Goal: Task Accomplishment & Management: Complete application form

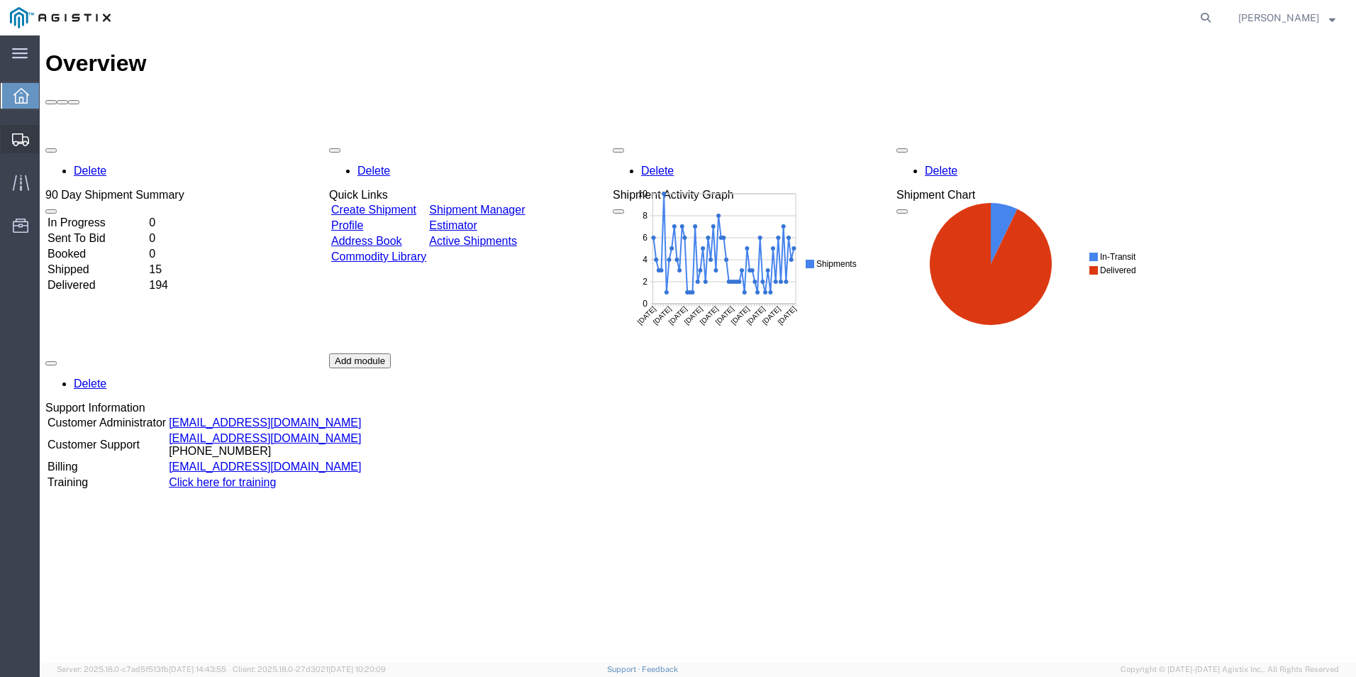
click at [0, 0] on span "Create from Template" at bounding box center [0, 0] width 0 height 0
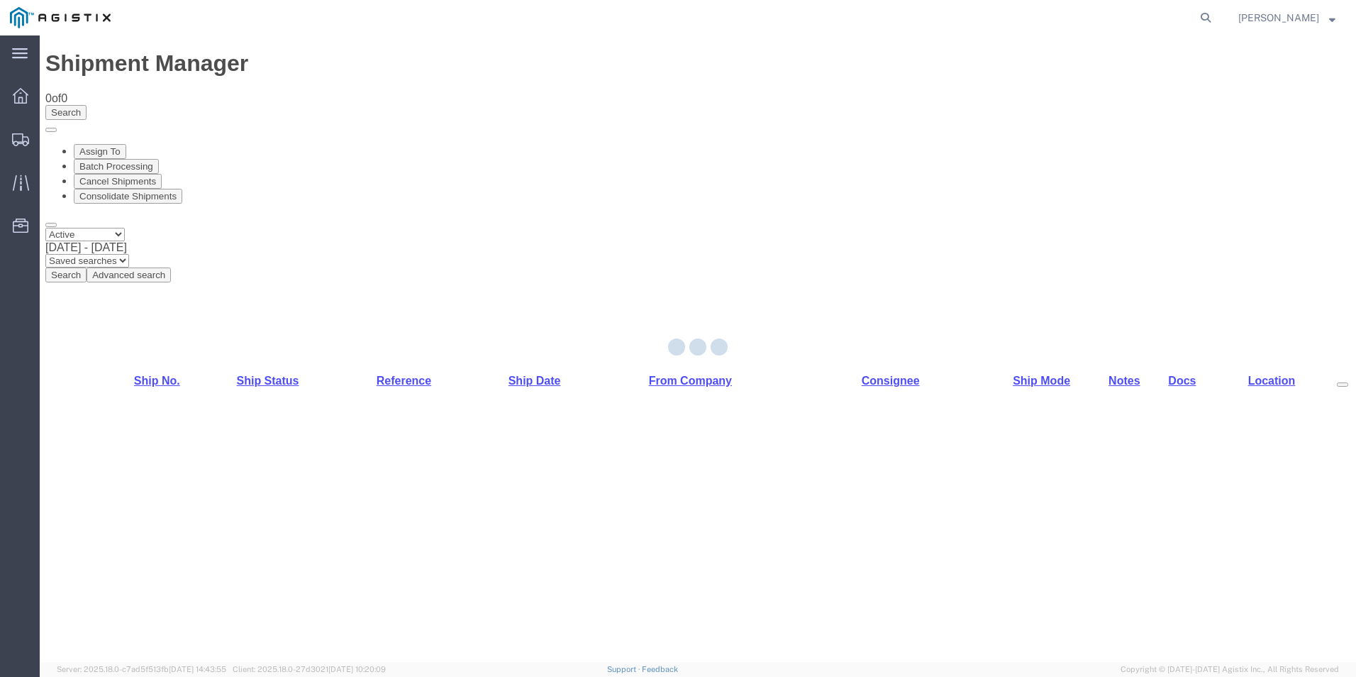
select select "PURCHORD"
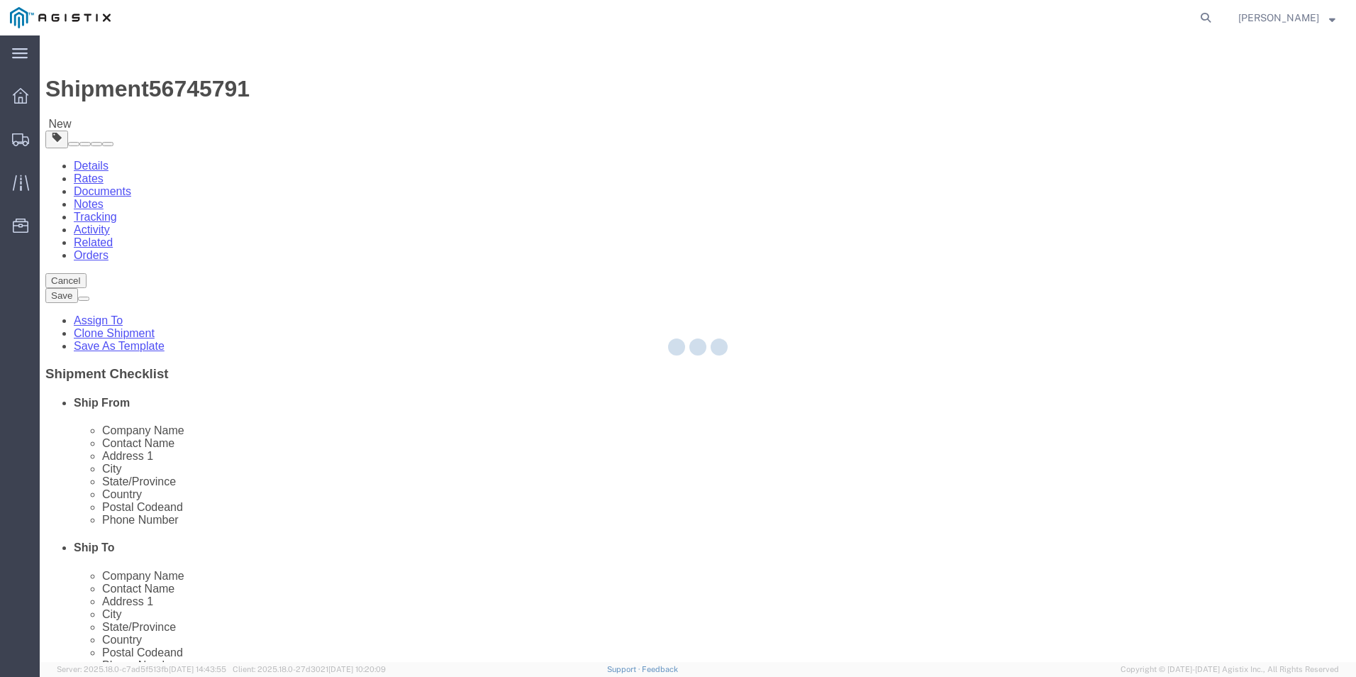
select select
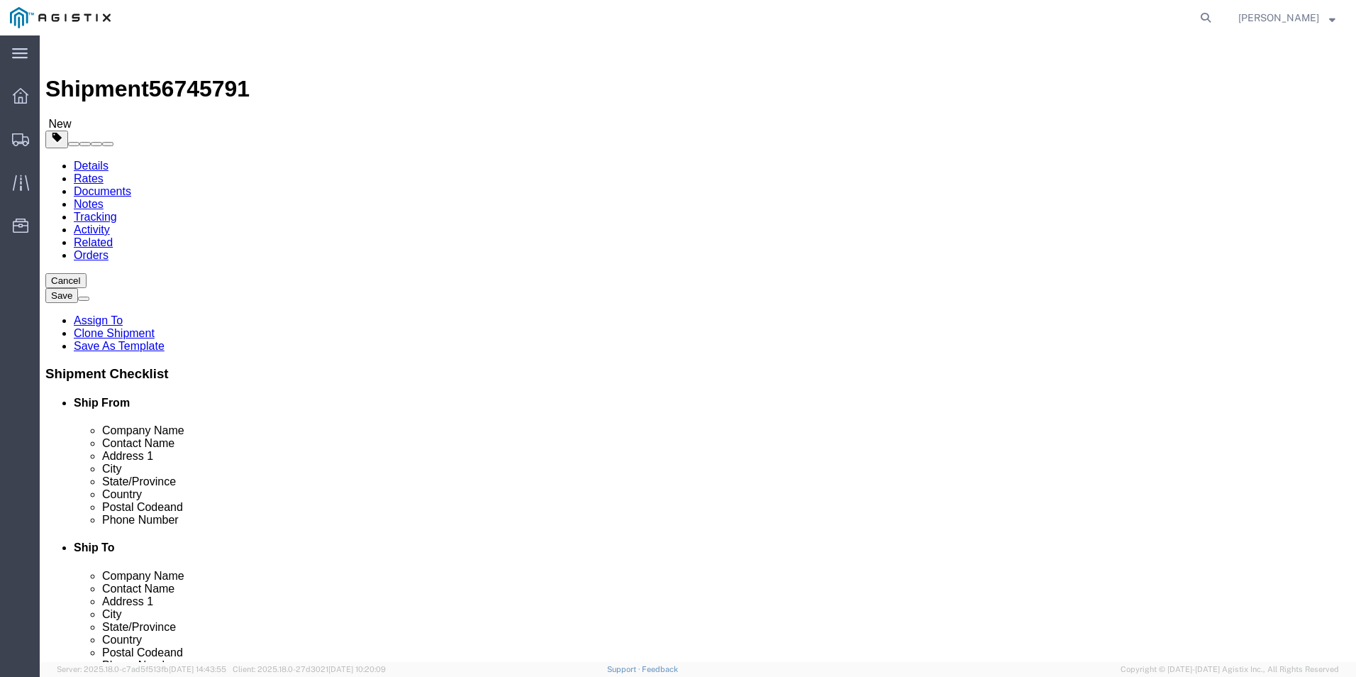
click input "text"
type input "8888888888"
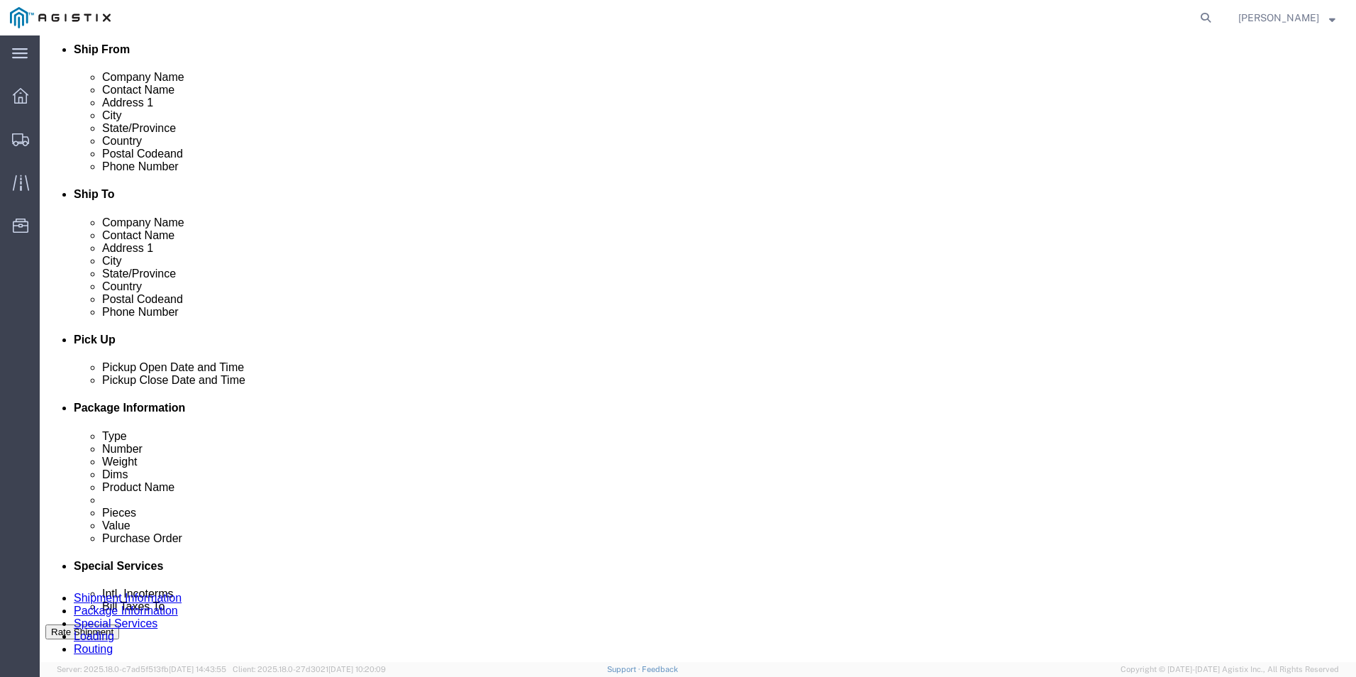
scroll to position [355, 0]
click button "Add Stop"
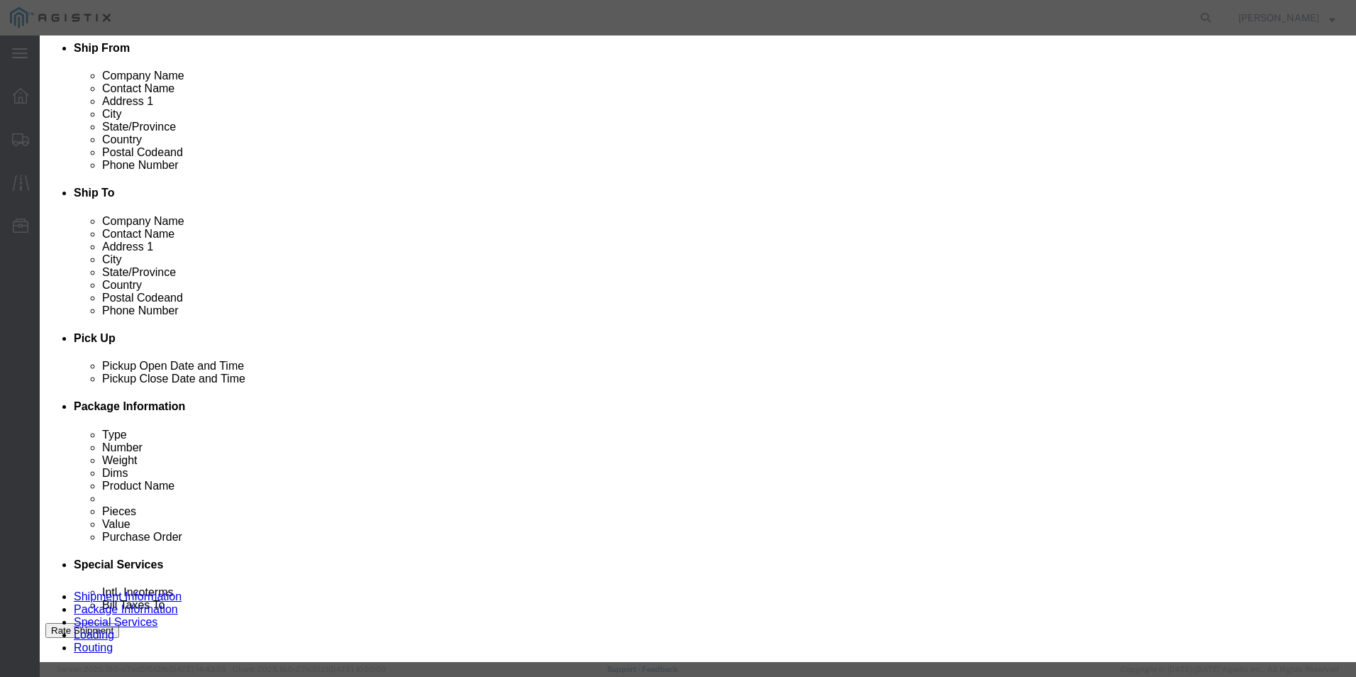
type input "fres"
select select "19745"
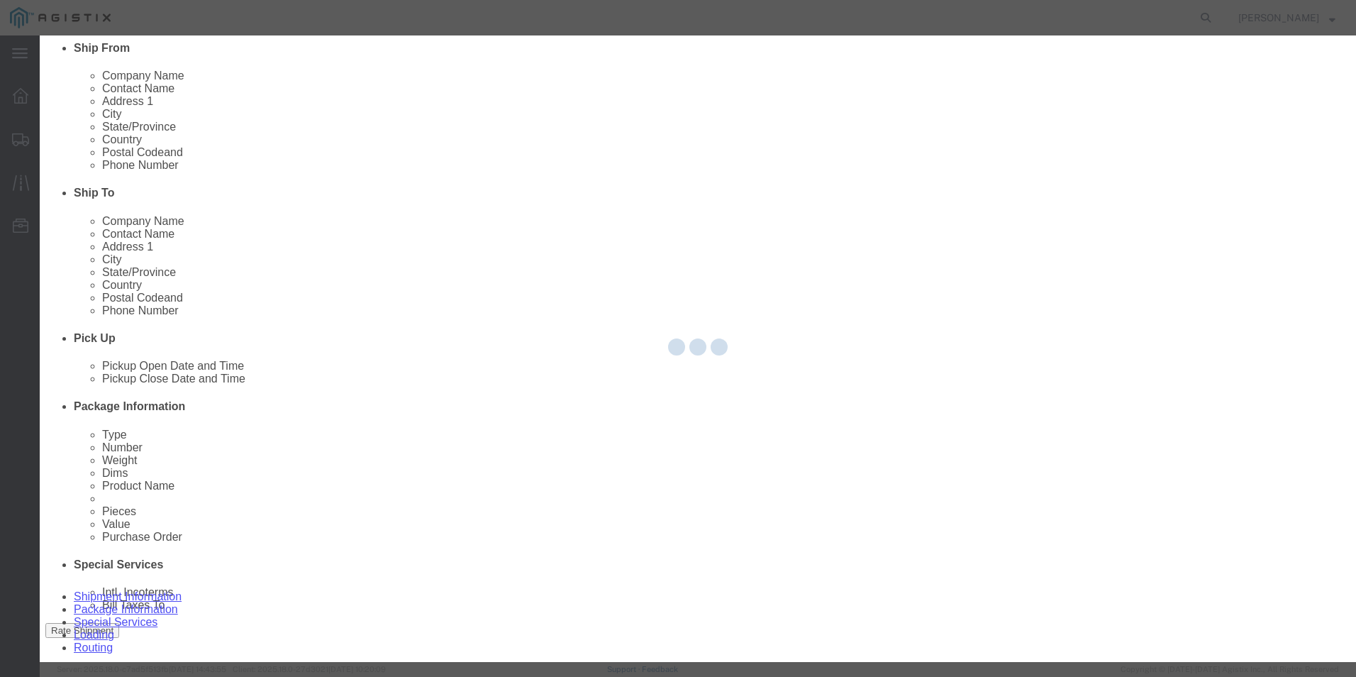
type input "PG&E"
type input "[STREET_ADDRESS]"
type input "[GEOGRAPHIC_DATA]"
type input "93725"
select select "CA"
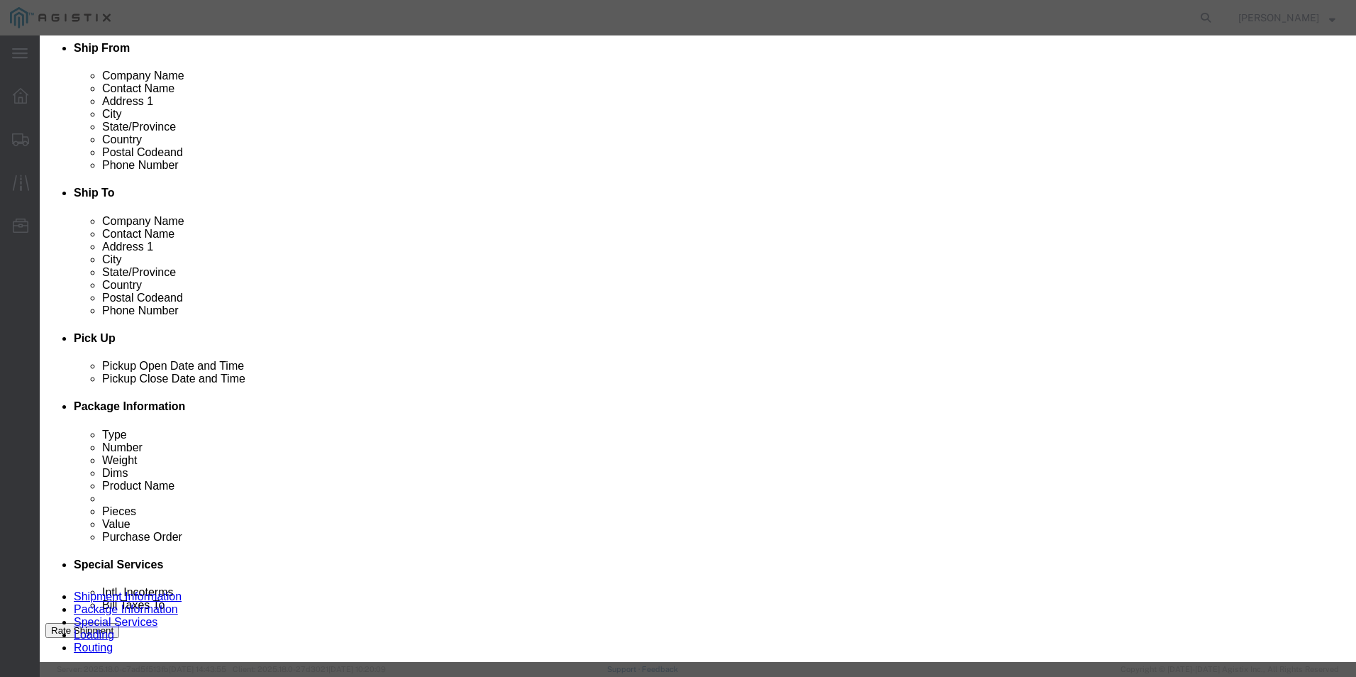
click input "text"
type input "Receiving"
type input "8888888888"
click button "Save"
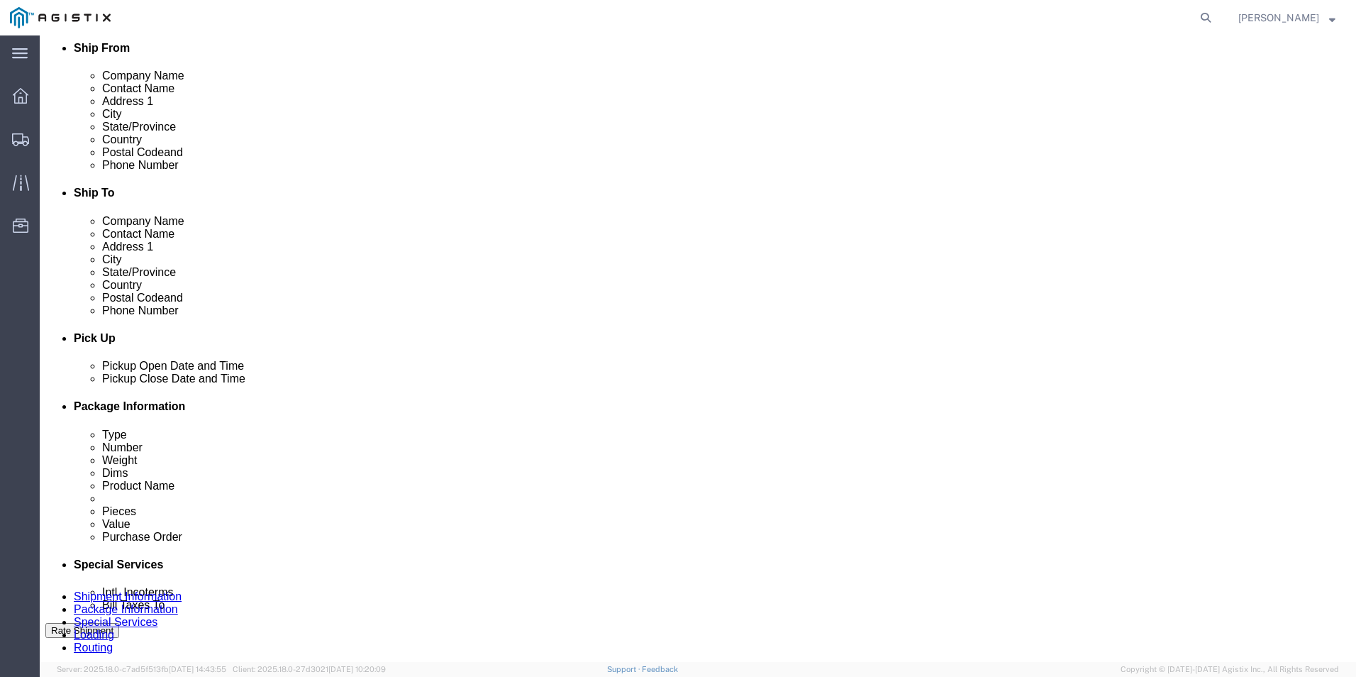
click select "Pickup Delivery"
select select "D"
click select "Pickup Delivery"
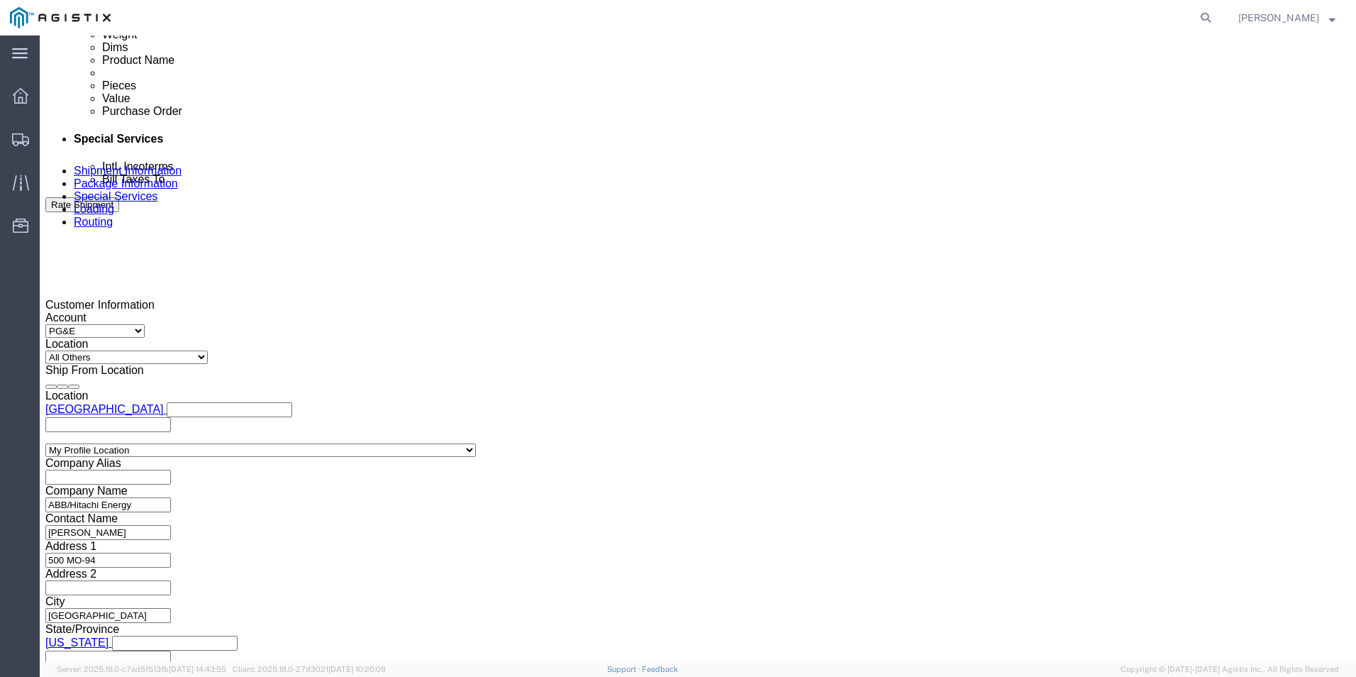
scroll to position [709, 0]
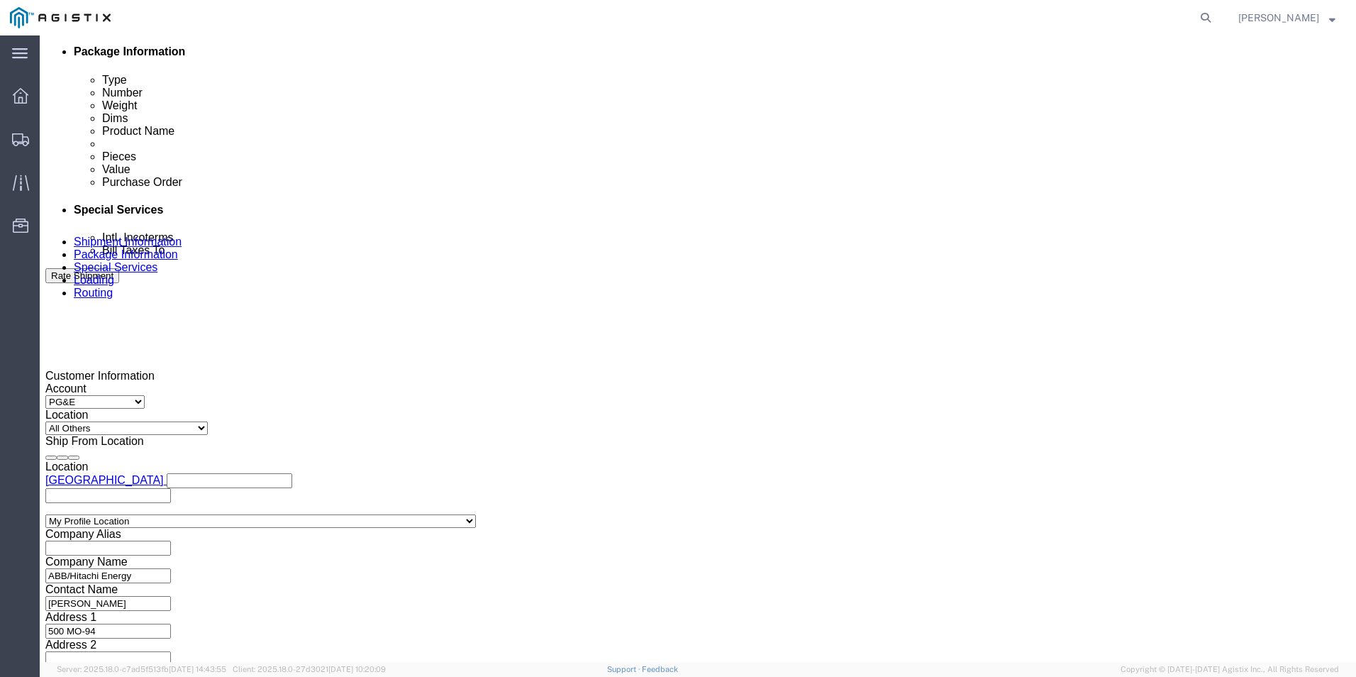
click div
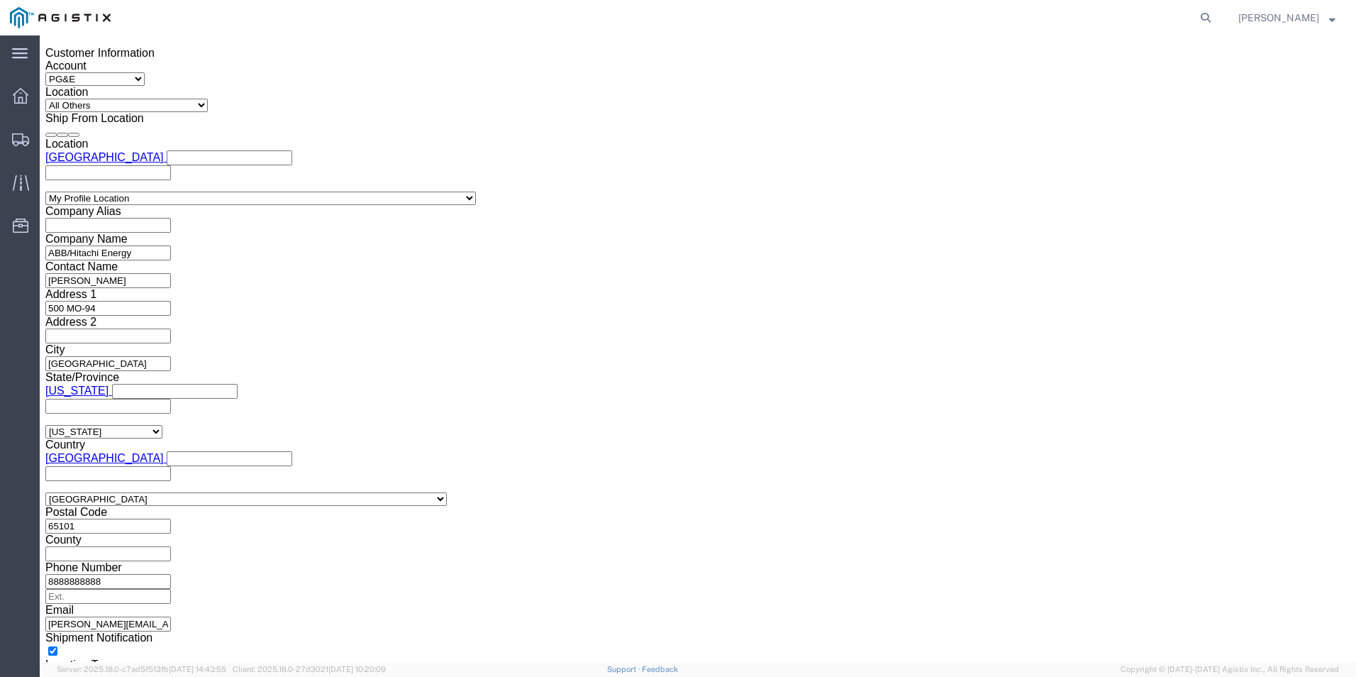
click div
click button "Apply"
click input "text"
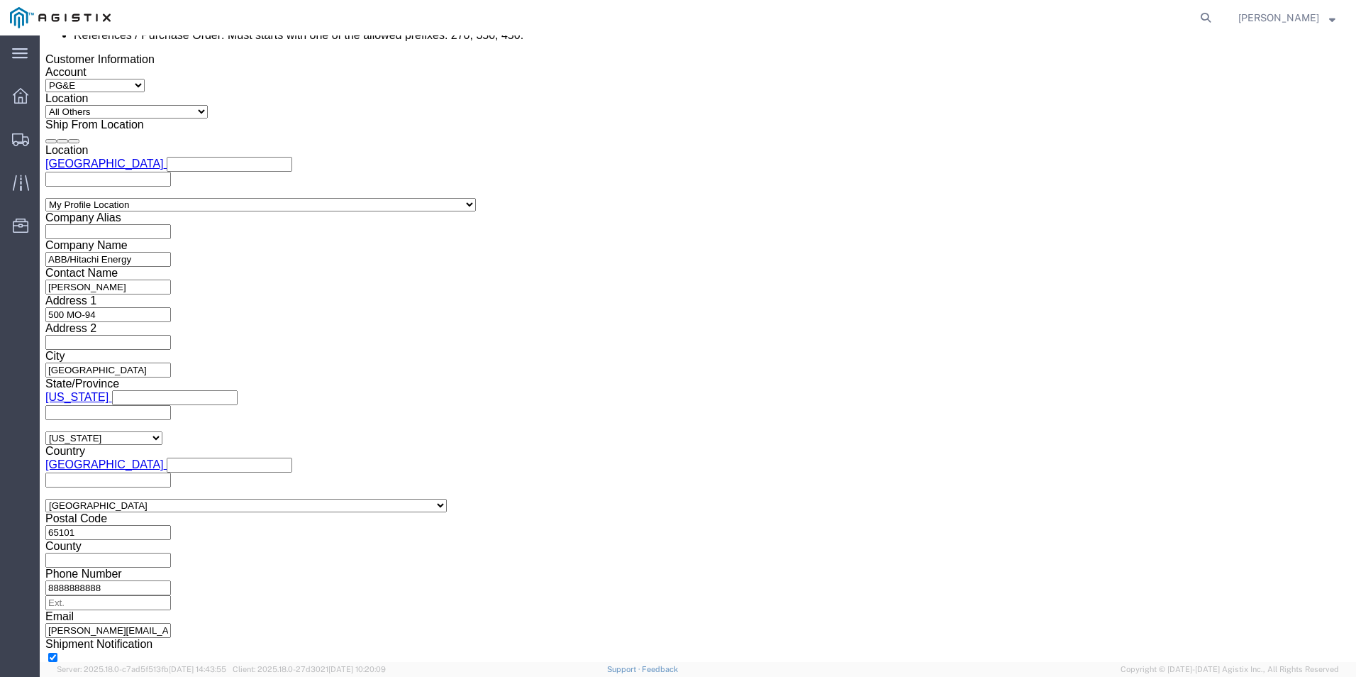
drag, startPoint x: 252, startPoint y: 282, endPoint x: 168, endPoint y: 237, distance: 94.9
click div "Select Account Type Activity ID Airline Appointment Number ASN Batch Request # …"
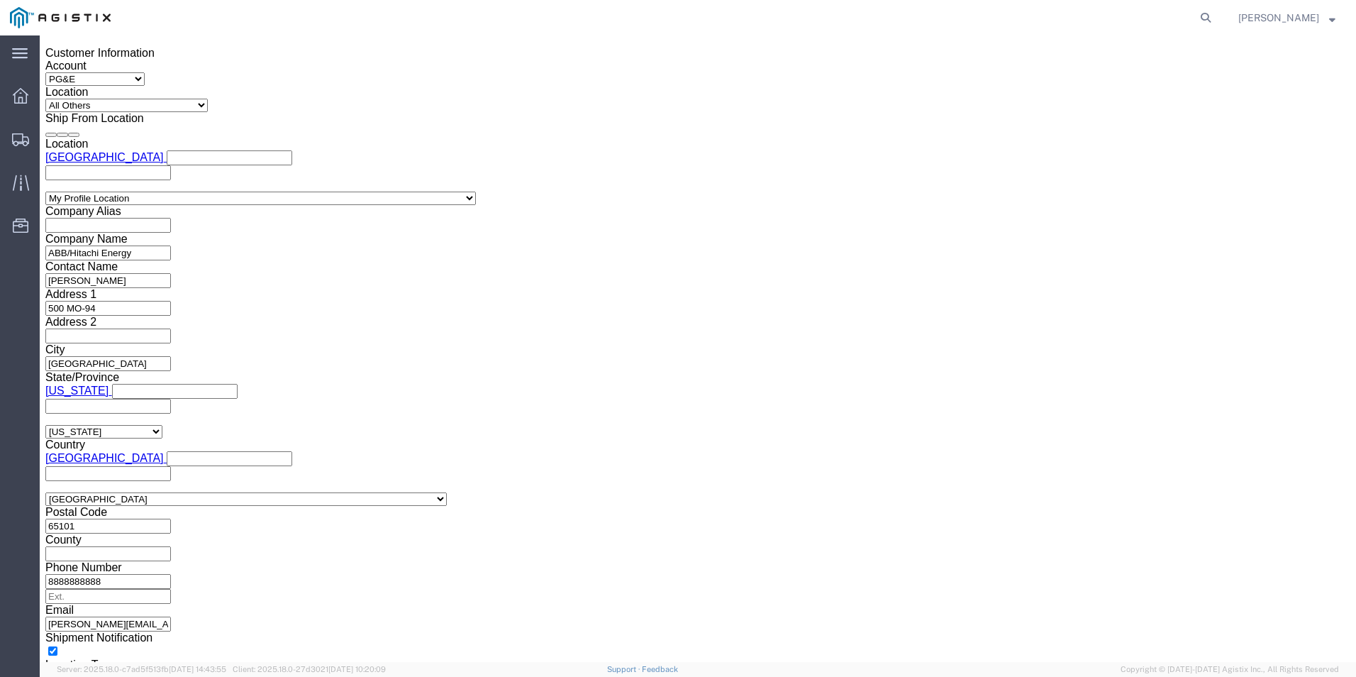
type input "3501409361"
select select "BOL"
click input "text"
type input "JC00027E3"
click button "Continue"
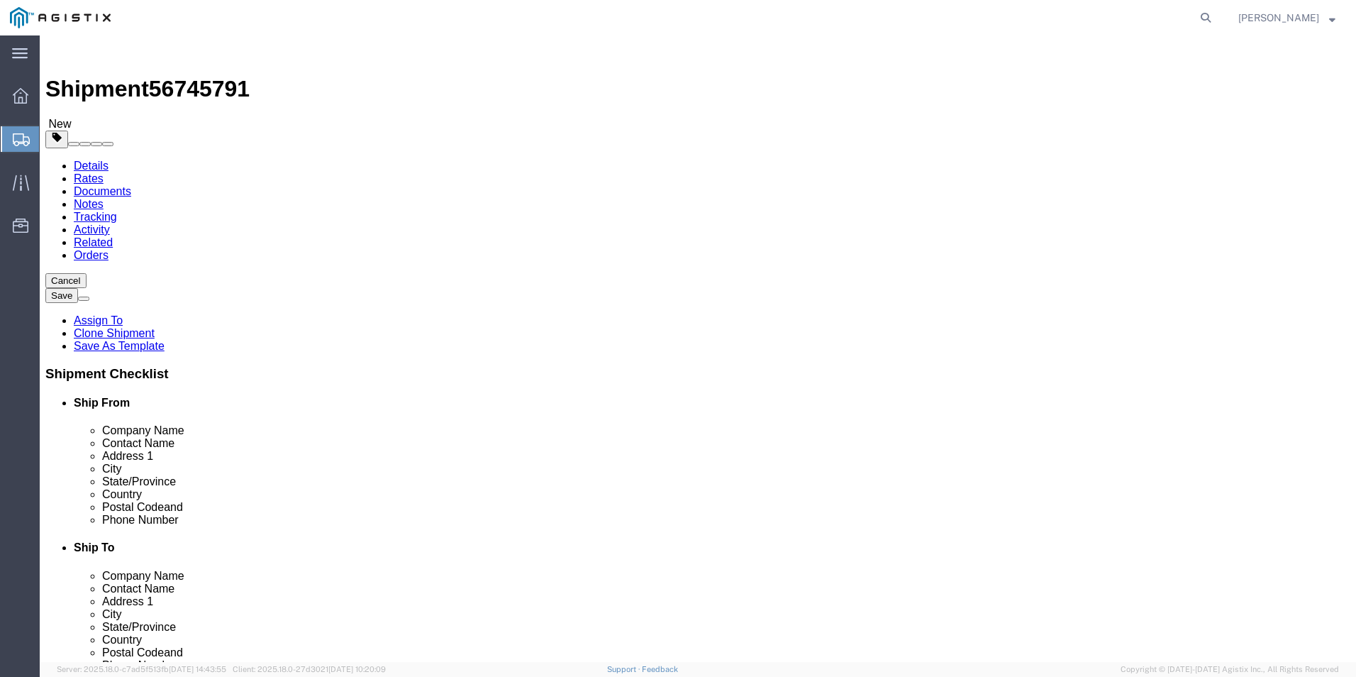
click input "text"
type input "1"
type input "2"
type input "8"
type input "212"
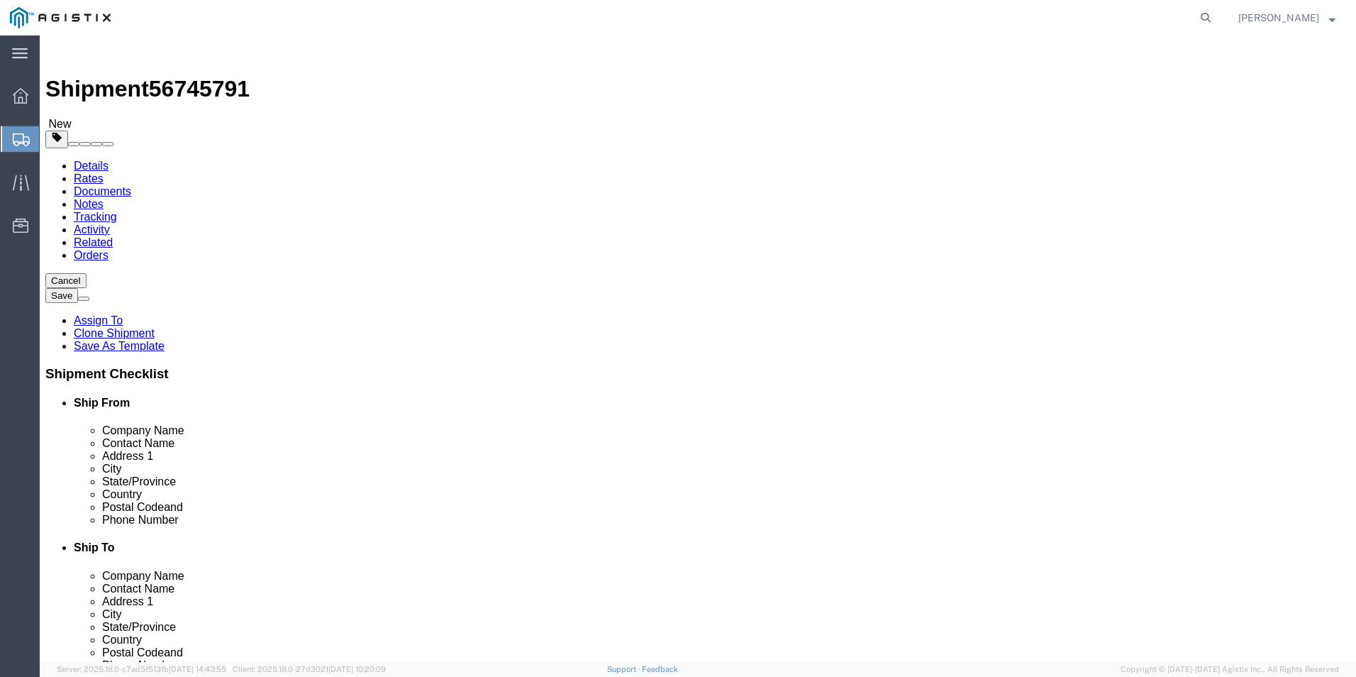
type input "72"
type input "16620.00"
click dd "0.00 Each"
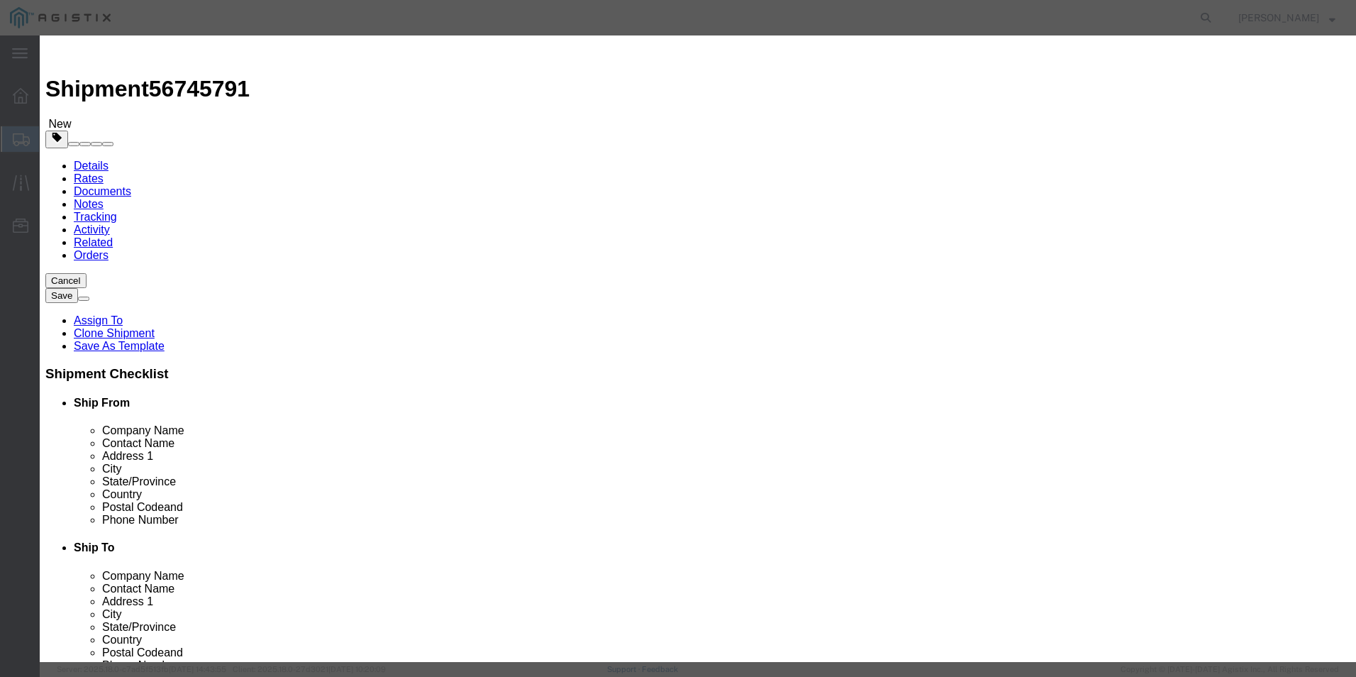
drag, startPoint x: 465, startPoint y: 134, endPoint x: 395, endPoint y: 142, distance: 70.6
click div "Pieces 0.00 Select Bag Barrels 100Board Feet Bottle Box Blister Pack Carats Can…"
type input "8"
click button "Save & Close"
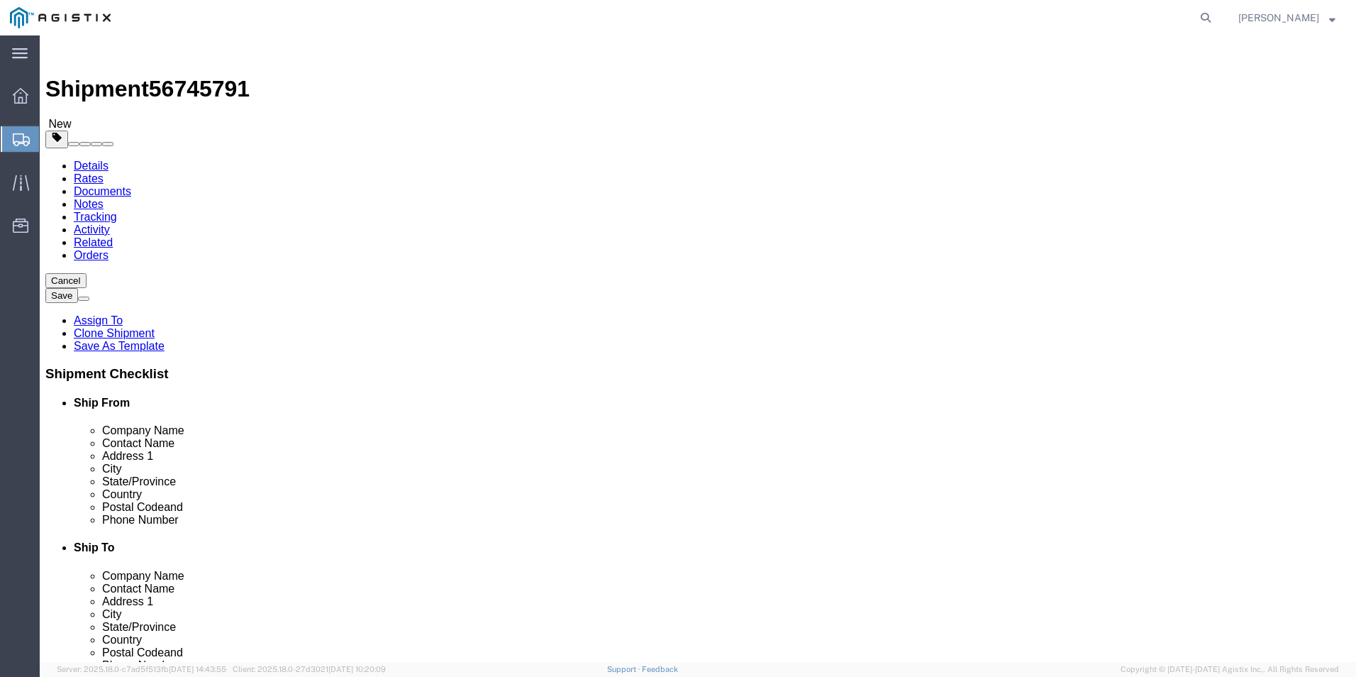
click span "button"
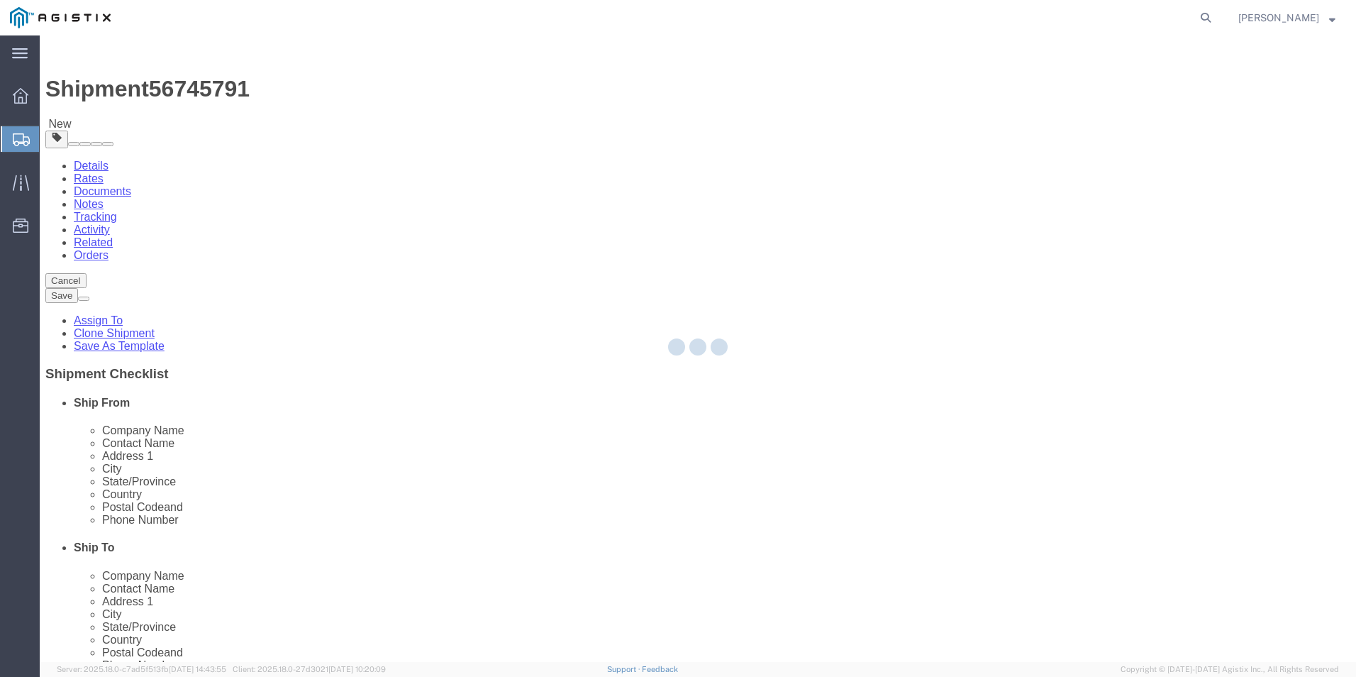
select select "PSNS"
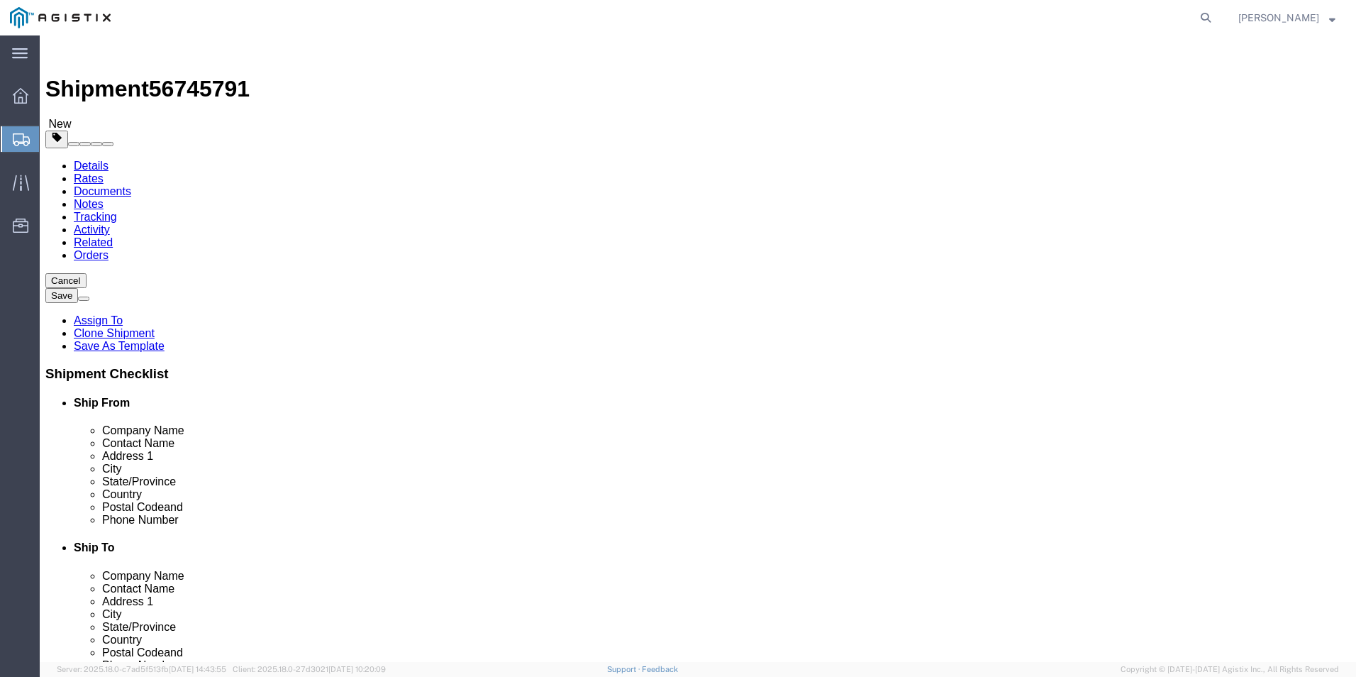
click input "8"
type input "7"
drag, startPoint x: 750, startPoint y: 330, endPoint x: 689, endPoint y: 330, distance: 61.0
click div "Dimensions Length 3348 x Width 72.00 x Height 72.00 Select cm ft in"
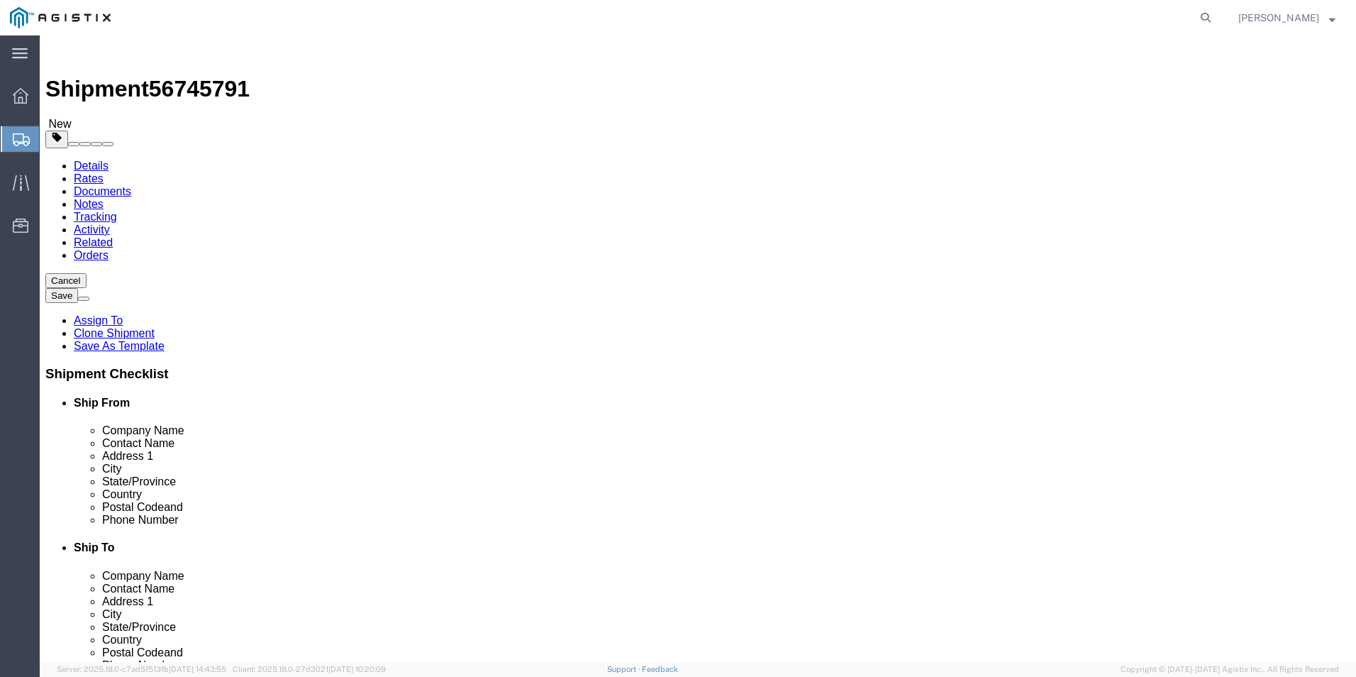
type input "348"
type input "15940.00"
click dd "8.00 Each"
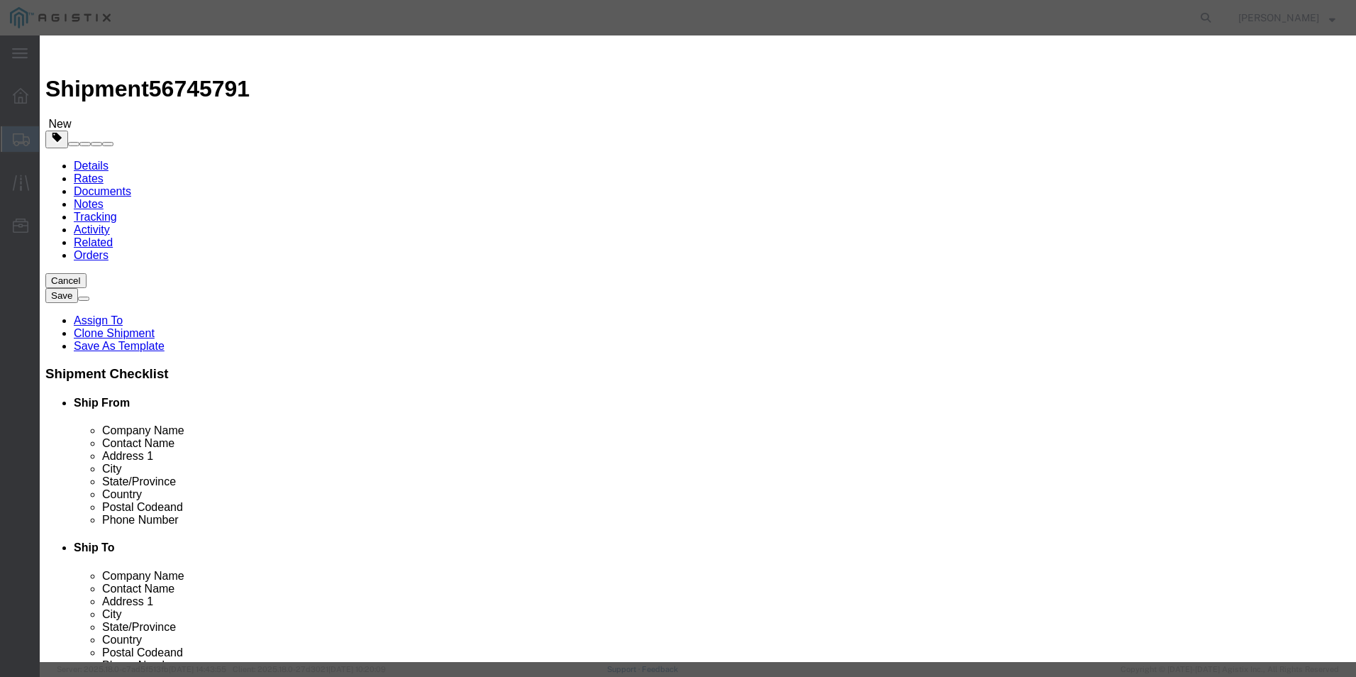
drag, startPoint x: 459, startPoint y: 138, endPoint x: 394, endPoint y: 131, distance: 64.9
click div "Pieces 8.00 Select Bag Barrels 100Board Feet Bottle Box Blister Pack Carats Can…"
type input "7"
click button "Save & Close"
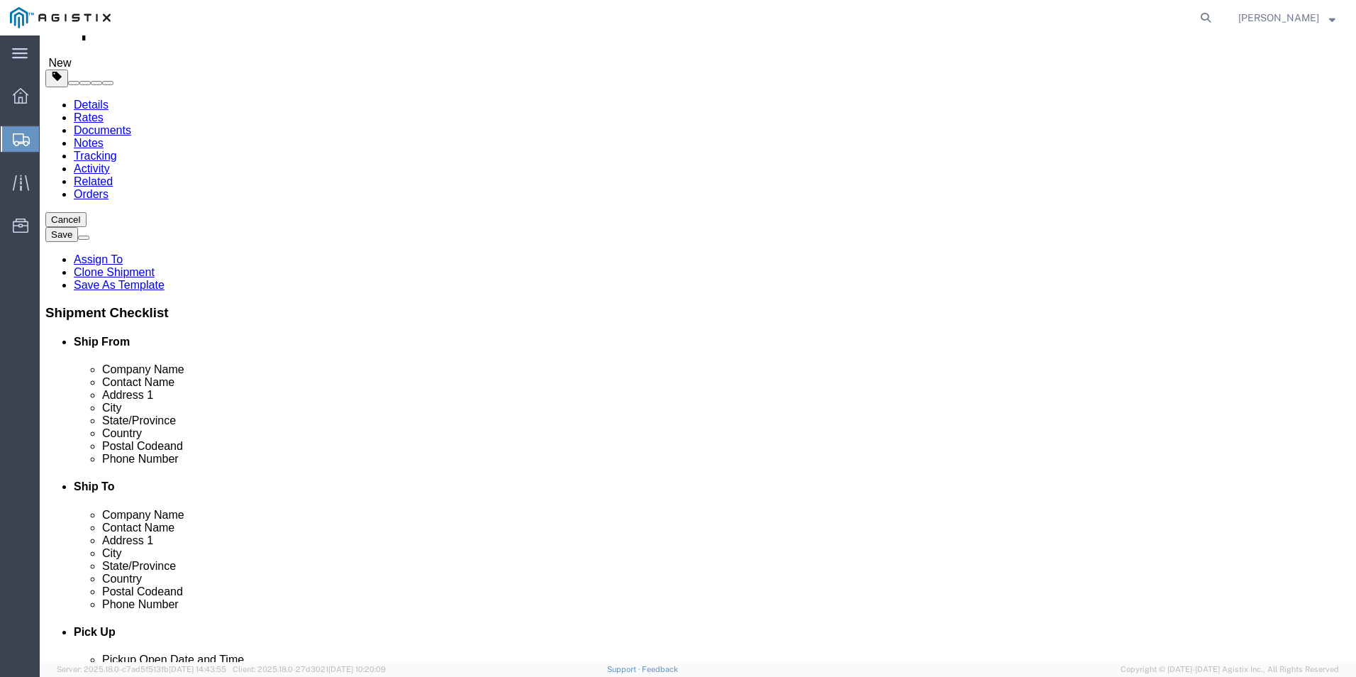
scroll to position [121, 0]
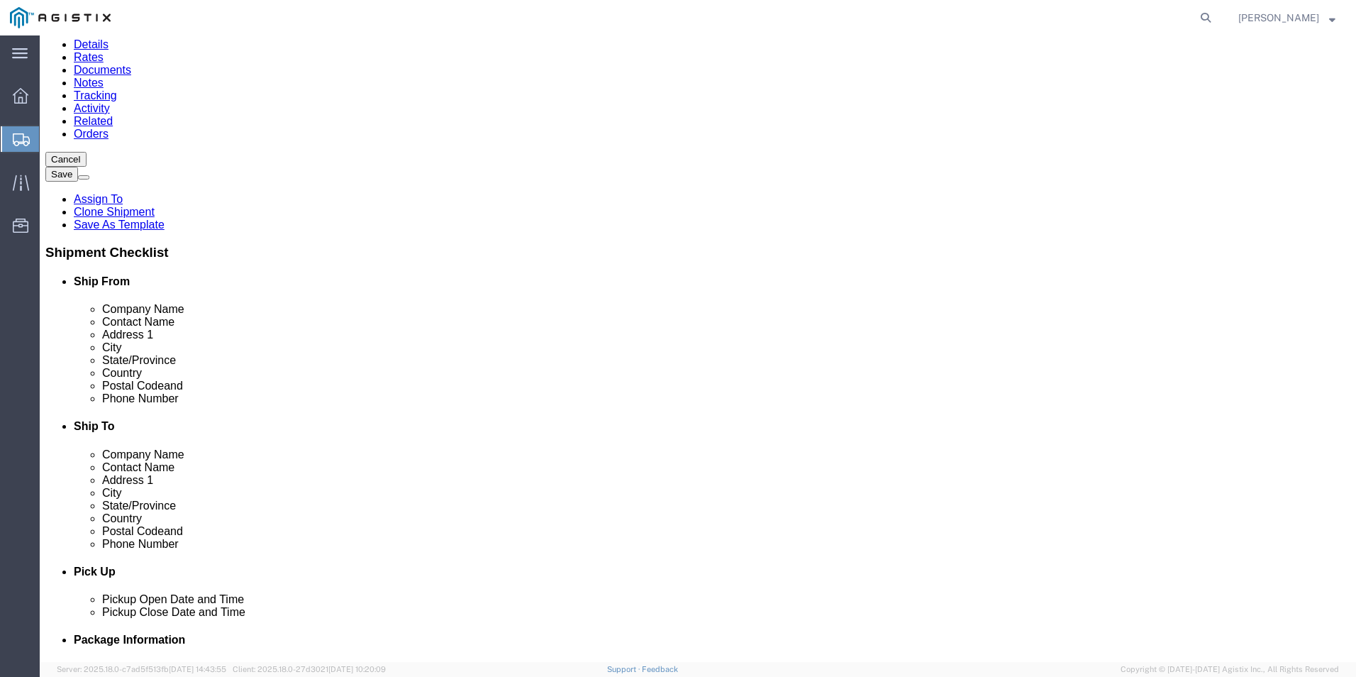
click button "Continue"
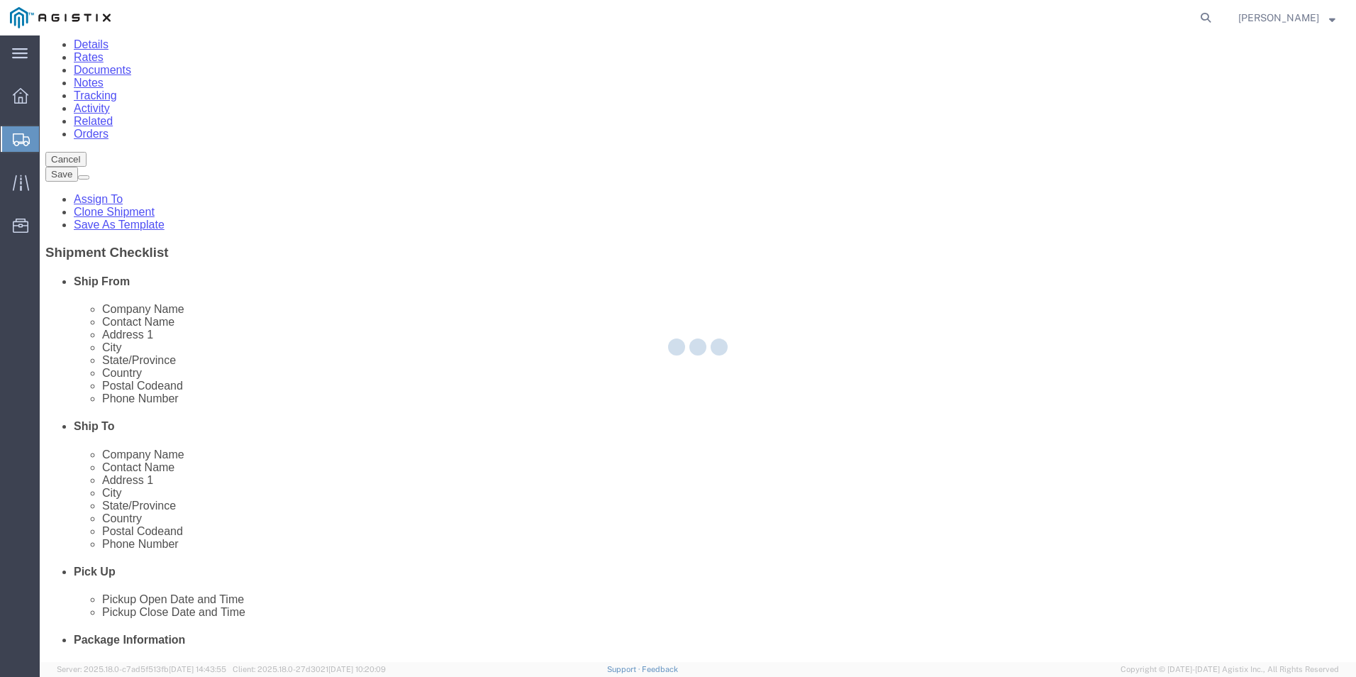
select select
select select "COSTCENTER"
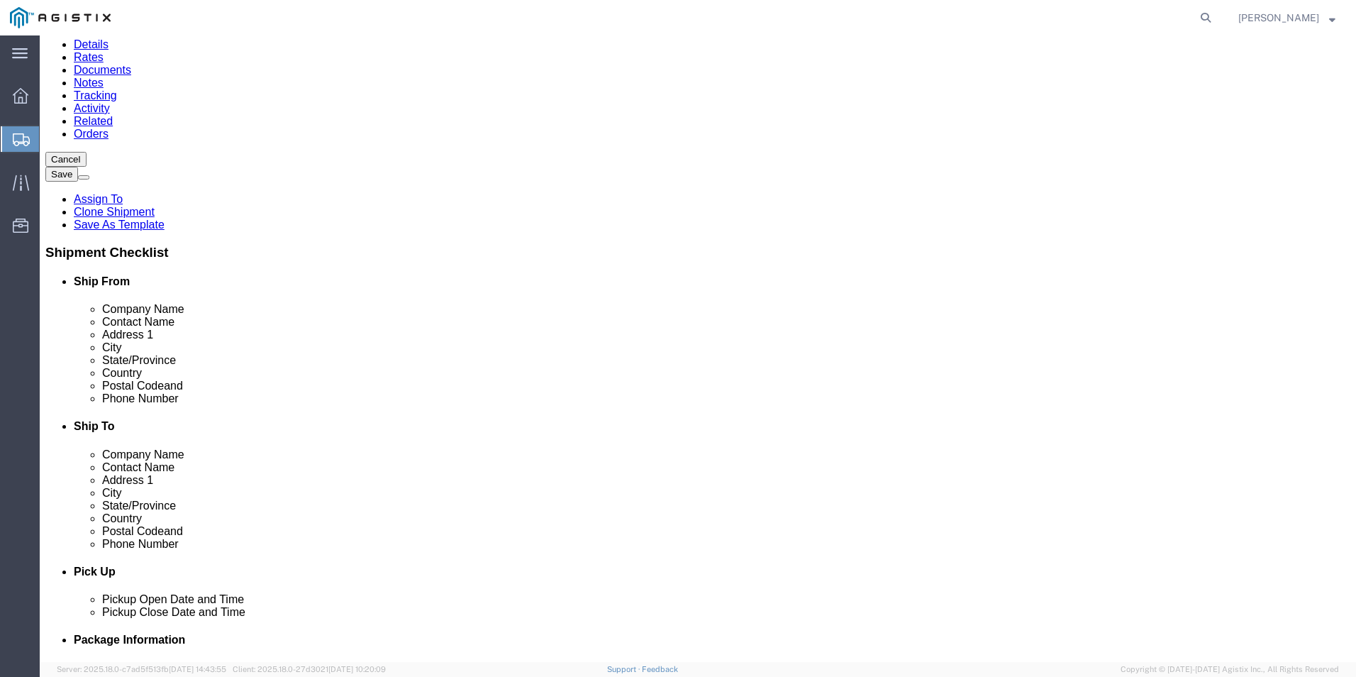
click link "Routing"
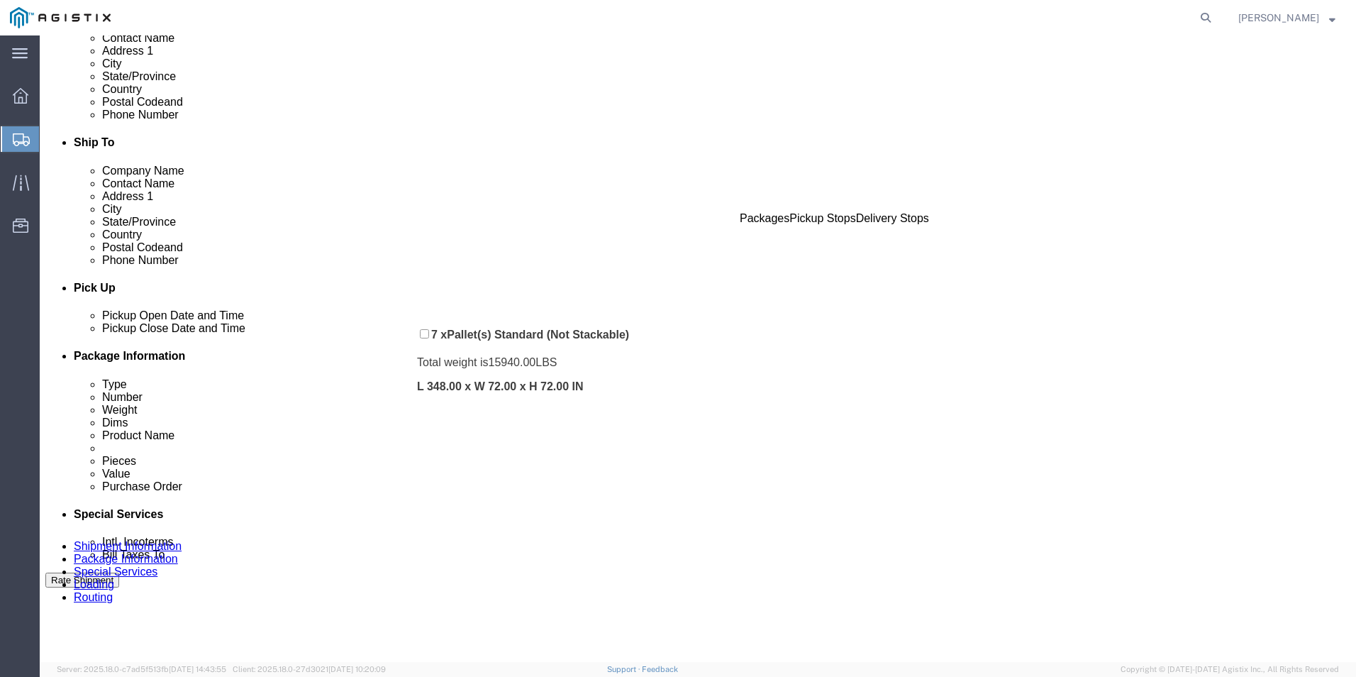
scroll to position [381, 0]
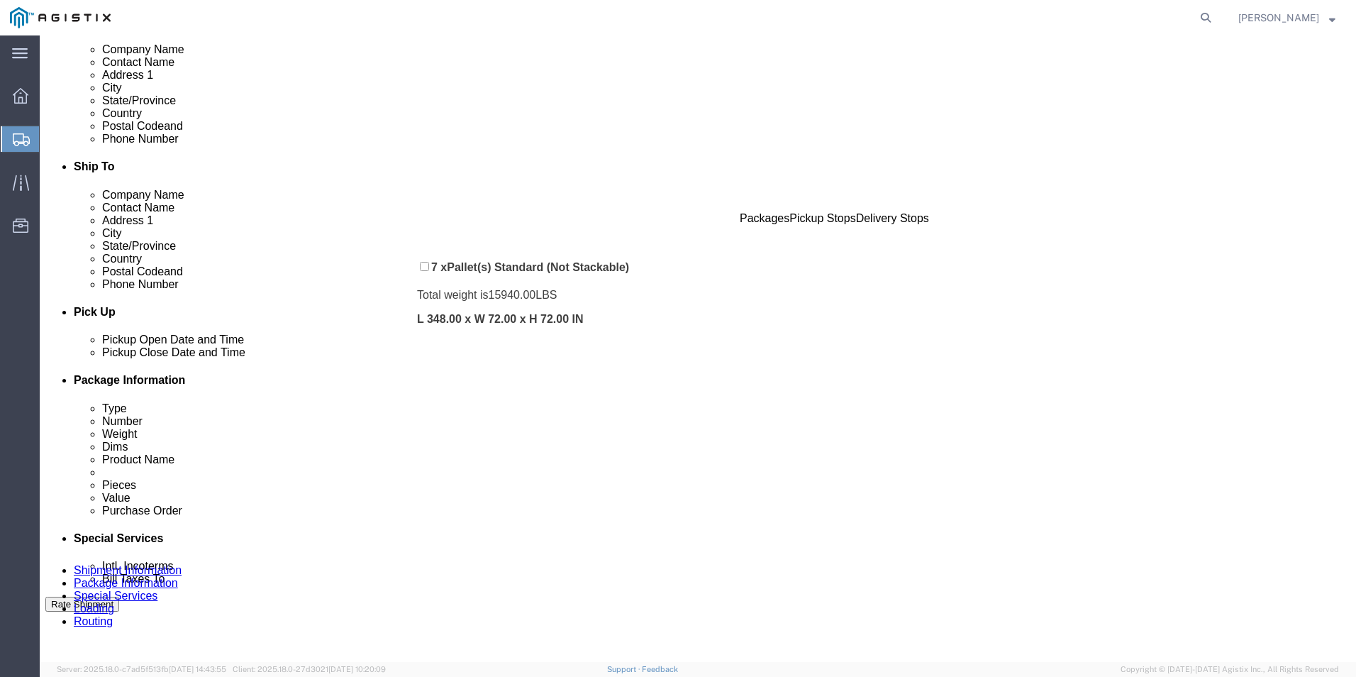
drag, startPoint x: 380, startPoint y: 326, endPoint x: 382, endPoint y: 232, distance: 94.3
click div "Pickups + Add Stop From : ABB/Hitachi Energy 500 MO-94, [GEOGRAPHIC_DATA], [GEO…"
click link "Documents"
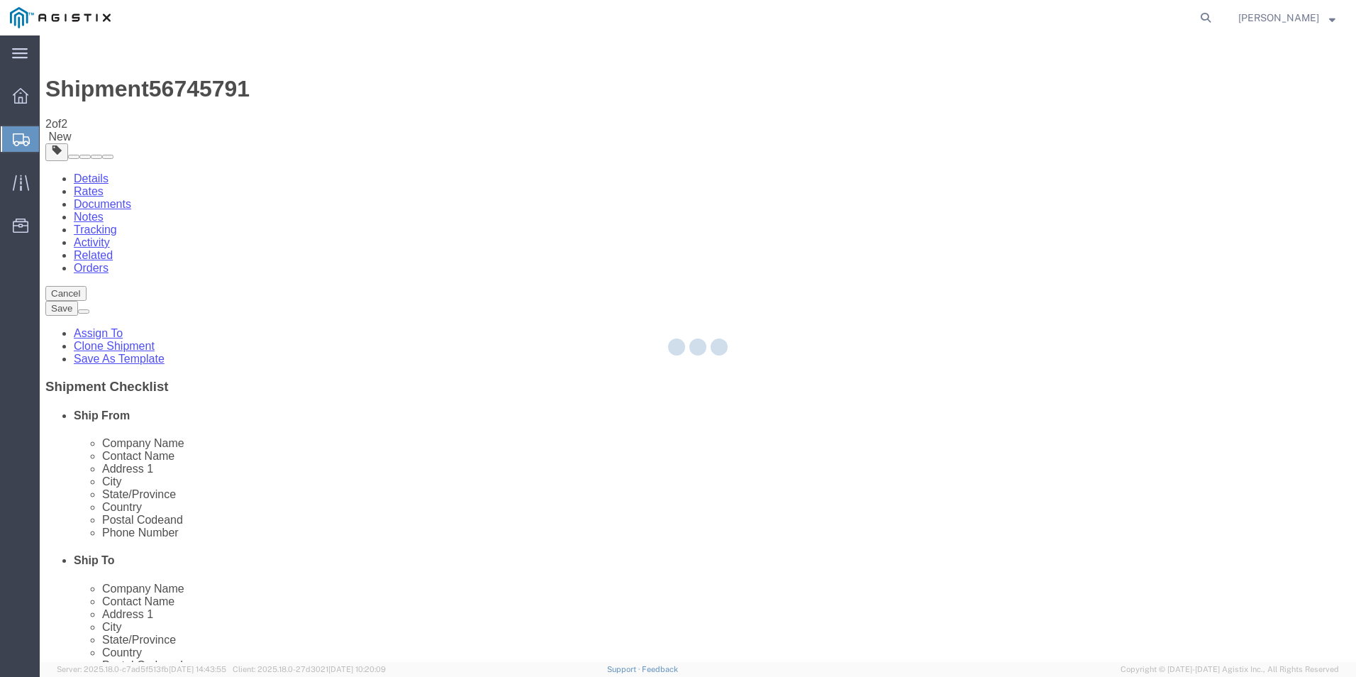
select select "54011"
select select
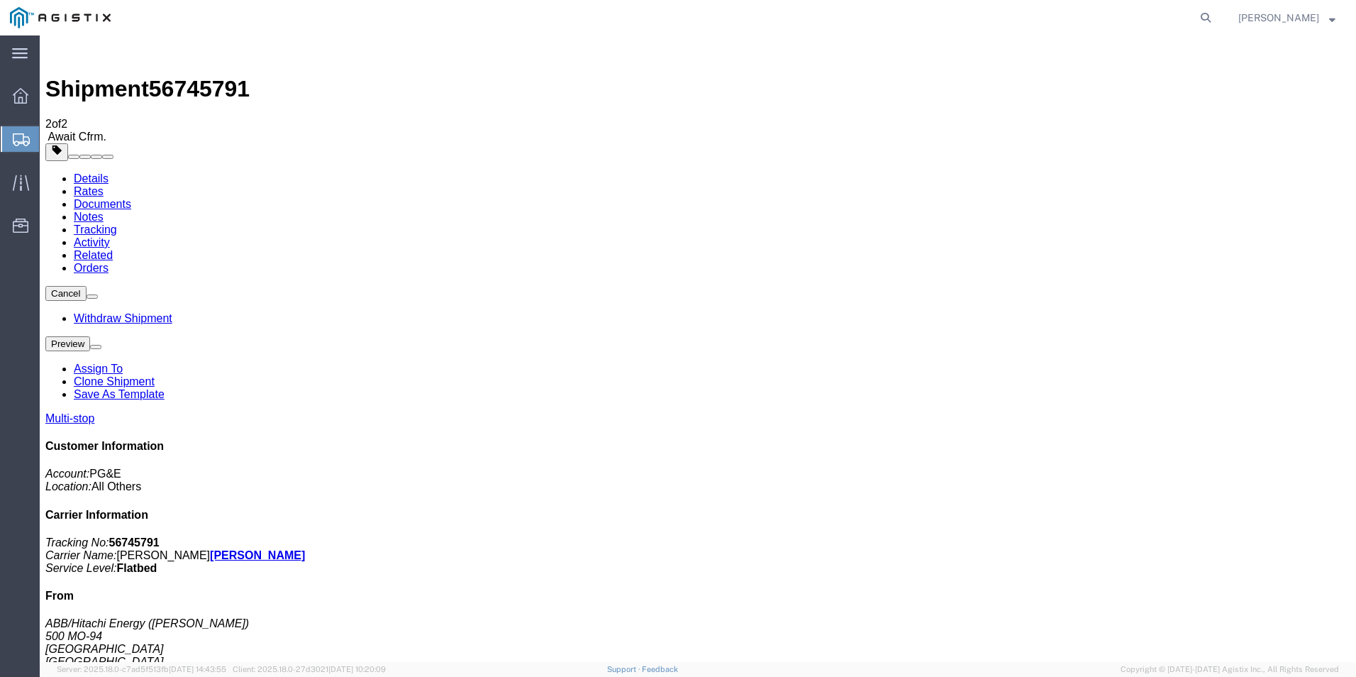
click at [212, 76] on span "56745791" at bounding box center [199, 89] width 101 height 26
copy span "56745791"
